Goal: Task Accomplishment & Management: Use online tool/utility

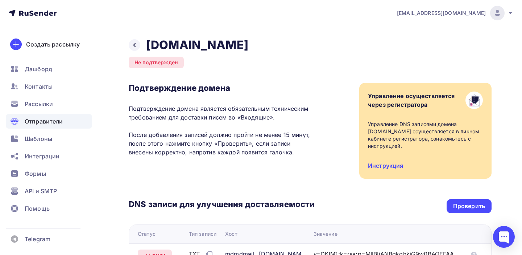
click at [40, 125] on span "Отправители" at bounding box center [44, 121] width 38 height 9
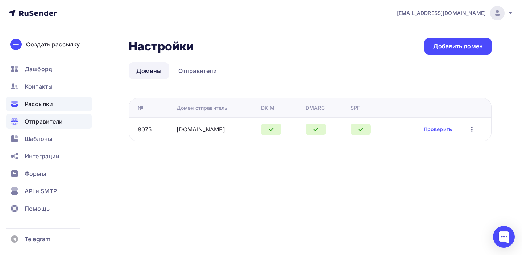
click at [32, 103] on span "Рассылки" at bounding box center [39, 103] width 28 height 9
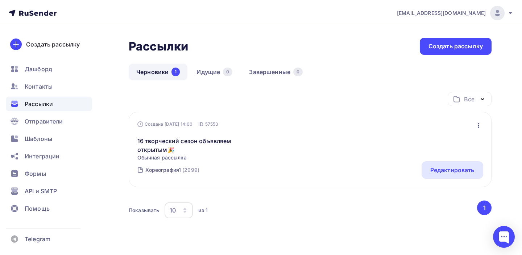
click at [480, 124] on icon "button" at bounding box center [478, 125] width 9 height 9
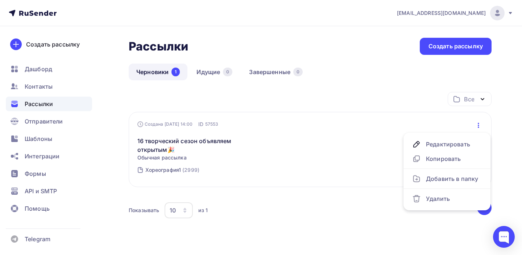
click at [404, 94] on div "Все Все папки Создать новую папку" at bounding box center [310, 102] width 363 height 20
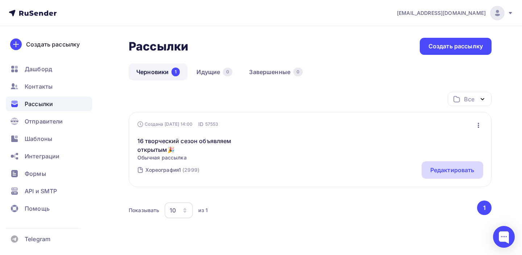
click at [447, 173] on div "Редактировать" at bounding box center [452, 169] width 44 height 9
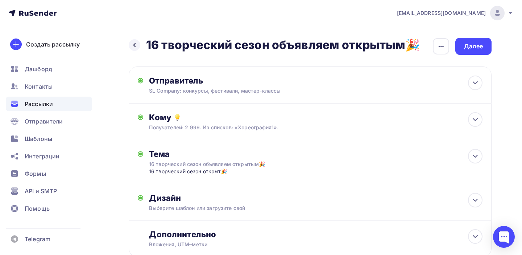
click at [450, 46] on div "Назад 16 творческий сезон объявляем открытым🎉 16 творческий сезон объявляем отк…" at bounding box center [310, 46] width 363 height 17
click at [443, 45] on icon "button" at bounding box center [441, 46] width 9 height 9
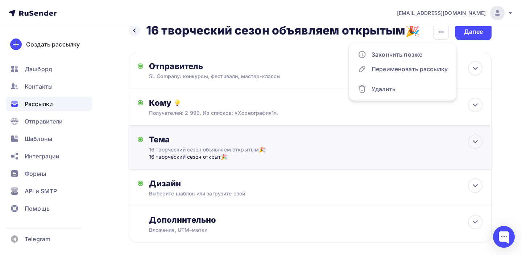
scroll to position [50, 0]
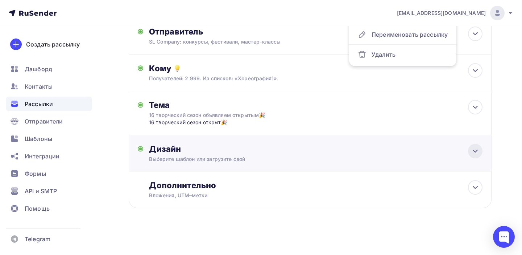
click at [475, 151] on icon at bounding box center [475, 151] width 4 height 2
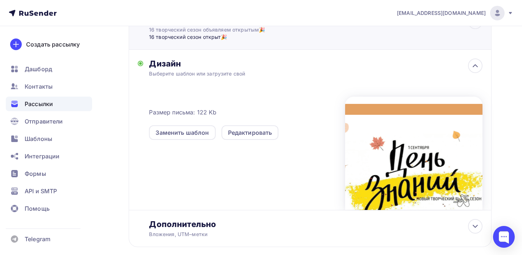
scroll to position [174, 0]
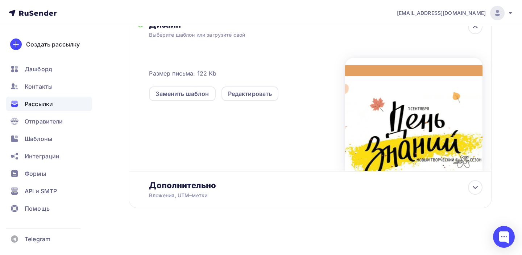
click at [415, 131] on div at bounding box center [413, 114] width 137 height 113
click at [259, 92] on div "Редактировать" at bounding box center [250, 93] width 44 height 9
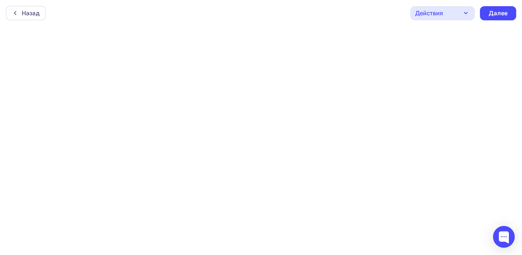
scroll to position [2, 0]
click at [502, 15] on div "Далее" at bounding box center [498, 11] width 19 height 8
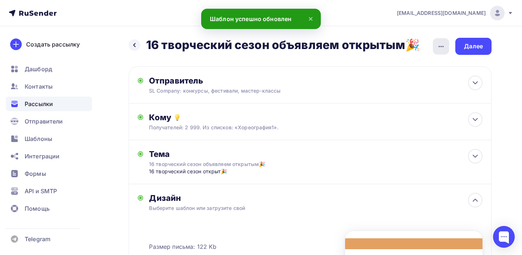
click at [445, 46] on icon "button" at bounding box center [441, 46] width 9 height 9
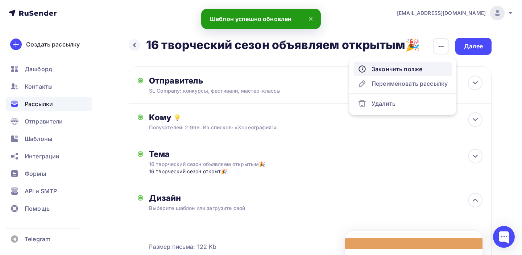
click at [405, 68] on div "Закончить позже" at bounding box center [403, 69] width 90 height 9
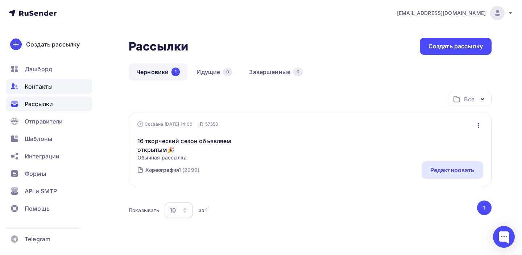
click at [40, 86] on span "Контакты" at bounding box center [39, 86] width 28 height 9
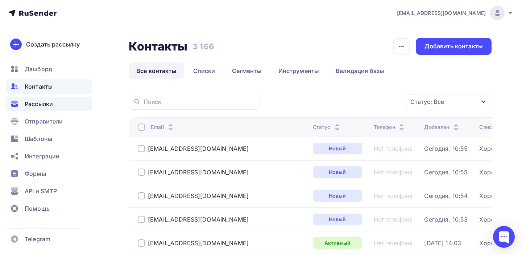
click at [46, 103] on span "Рассылки" at bounding box center [39, 103] width 28 height 9
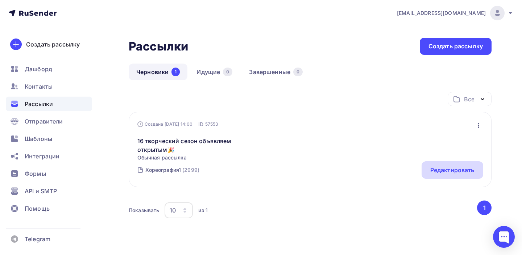
click at [449, 168] on div "Редактировать" at bounding box center [452, 169] width 44 height 9
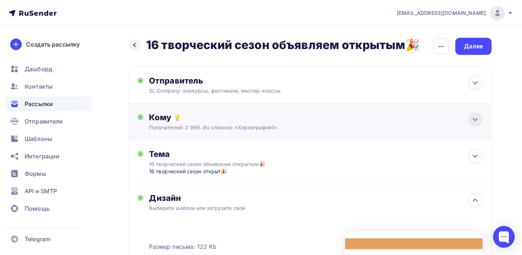
click at [479, 118] on icon at bounding box center [475, 119] width 9 height 9
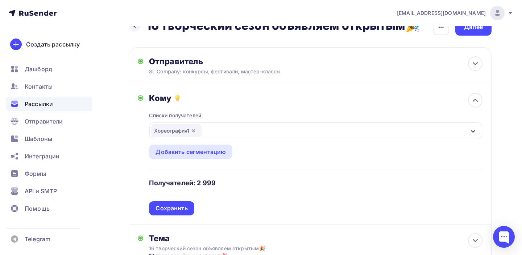
scroll to position [45, 0]
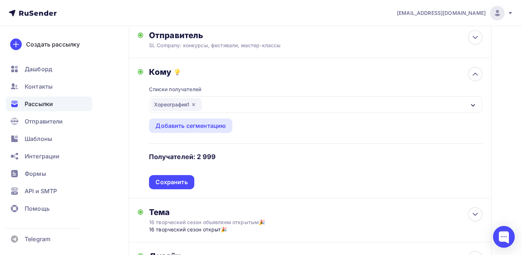
click at [196, 106] on icon "button" at bounding box center [194, 105] width 6 height 6
click at [194, 105] on div "Выберите список" at bounding box center [179, 104] width 57 height 13
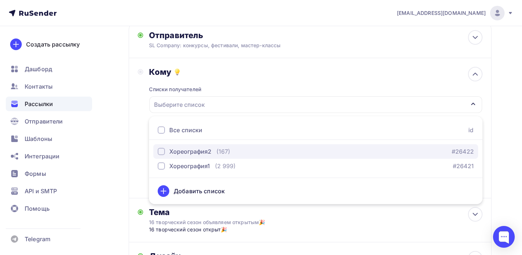
click at [175, 152] on div "Хореография2" at bounding box center [190, 151] width 42 height 9
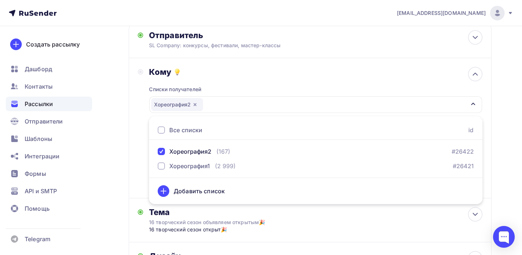
click at [501, 119] on div "Назад 16 творческий сезон объявляем открытым🎉 16 творческий сезон объявляем отк…" at bounding box center [261, 233] width 522 height 505
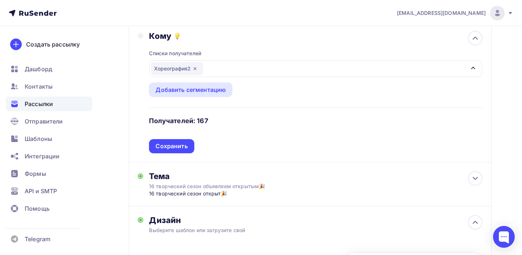
scroll to position [92, 0]
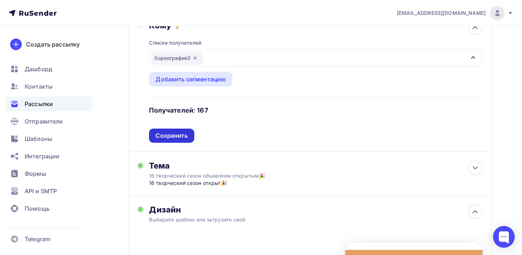
click at [163, 139] on div "Сохранить" at bounding box center [172, 135] width 32 height 8
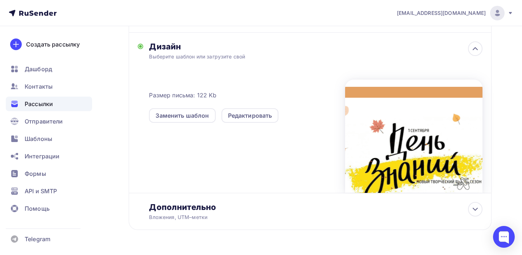
scroll to position [0, 0]
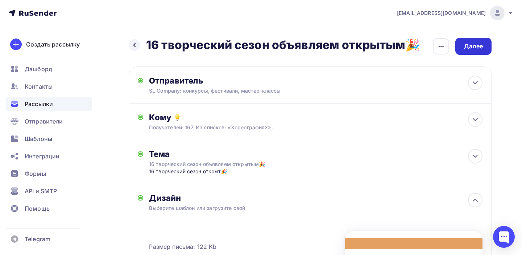
click at [479, 47] on div "Далее" at bounding box center [473, 46] width 19 height 8
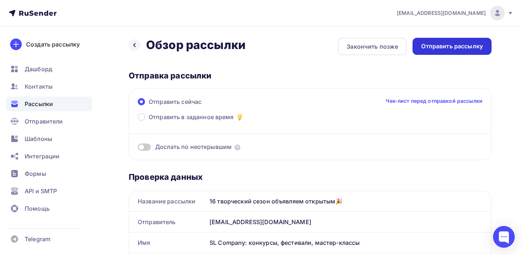
click at [456, 46] on div "Отправить рассылку" at bounding box center [452, 46] width 62 height 8
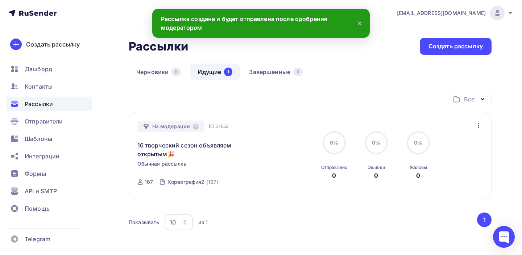
click at [205, 72] on link "Идущие 1" at bounding box center [215, 71] width 50 height 17
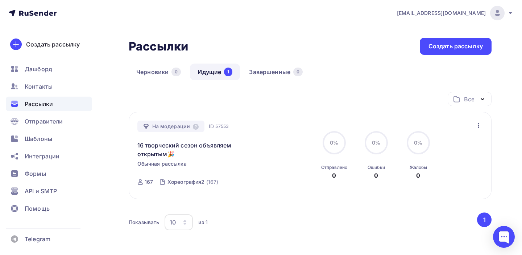
click at [210, 71] on link "Идущие 1" at bounding box center [215, 71] width 50 height 17
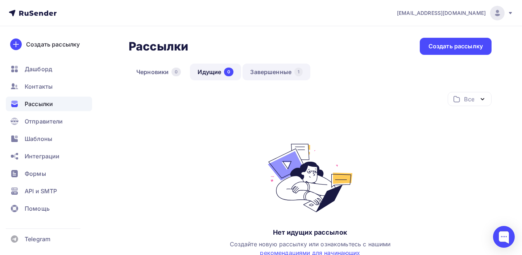
click at [275, 67] on link "Завершенные 1" at bounding box center [277, 71] width 68 height 17
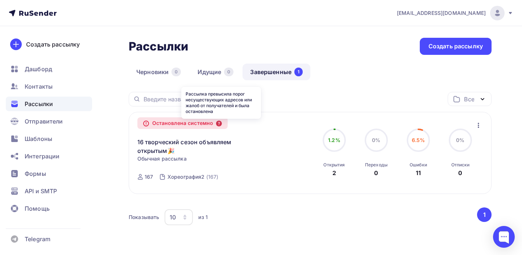
click at [220, 124] on icon at bounding box center [219, 123] width 6 height 6
click at [187, 176] on div "Хореография2" at bounding box center [186, 176] width 37 height 7
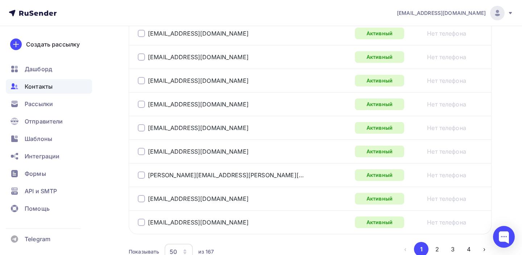
scroll to position [1254, 0]
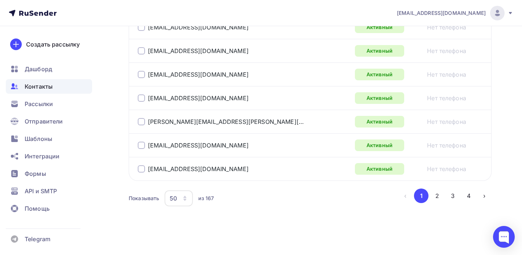
click at [437, 196] on button "2" at bounding box center [437, 195] width 15 height 15
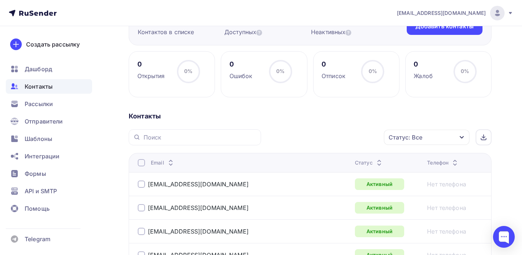
scroll to position [0, 0]
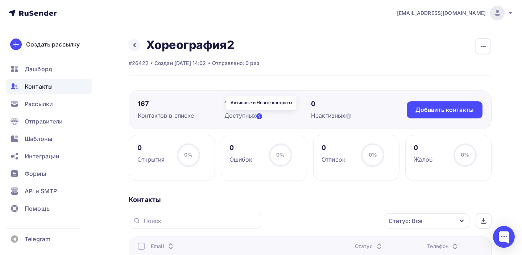
click at [262, 116] on icon at bounding box center [259, 116] width 6 height 6
click at [135, 44] on icon at bounding box center [135, 45] width 6 height 6
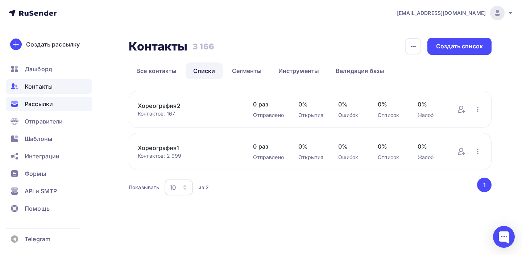
click at [34, 103] on span "Рассылки" at bounding box center [39, 103] width 28 height 9
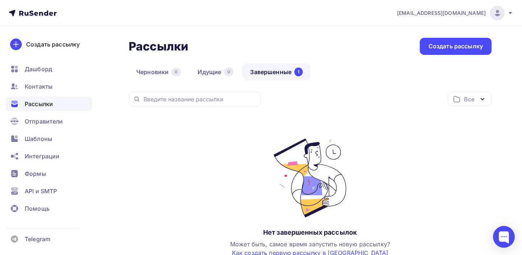
click at [284, 71] on link "Завершенные 1" at bounding box center [277, 71] width 68 height 17
click at [142, 73] on link "Черновики 0" at bounding box center [159, 71] width 60 height 17
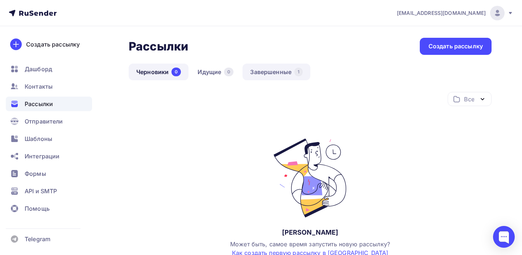
click at [268, 72] on link "Завершенные 1" at bounding box center [277, 71] width 68 height 17
